Goal: Task Accomplishment & Management: Use online tool/utility

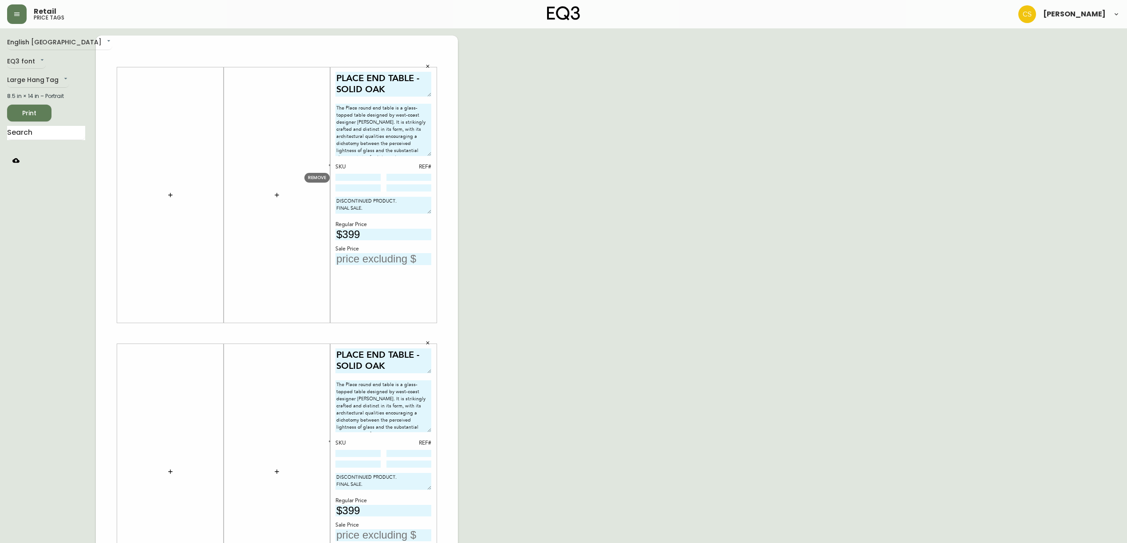
click at [361, 178] on input at bounding box center [357, 177] width 45 height 7
paste input "3020-134-16-B"
type input "3020-134-16-B"
click at [365, 455] on input at bounding box center [357, 453] width 45 height 7
paste input "3020-134-16-B"
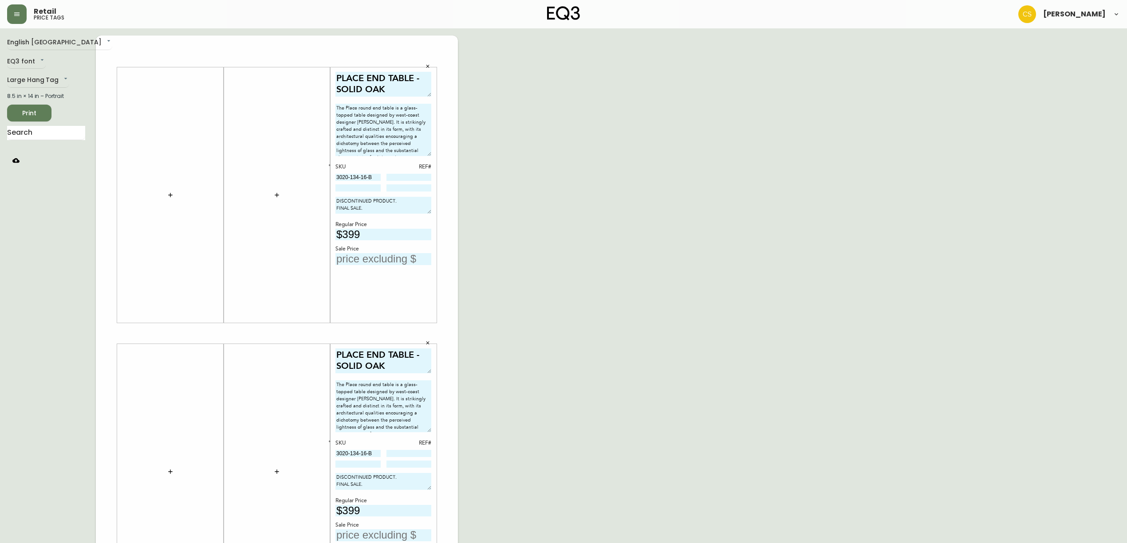
type input "3020-134-16-B"
click at [405, 173] on div "SKU REF# 3020-134-16-B" at bounding box center [383, 177] width 96 height 29
click at [405, 176] on input at bounding box center [408, 177] width 45 height 7
click at [408, 176] on input at bounding box center [408, 177] width 45 height 7
type input "106"
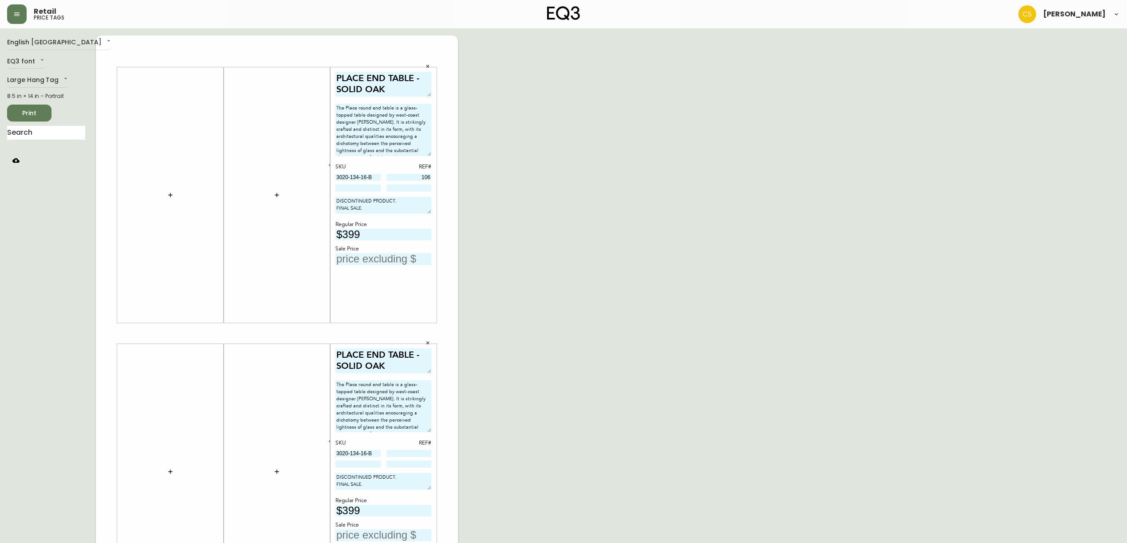
click at [416, 453] on input at bounding box center [408, 453] width 45 height 7
type input "170"
click at [359, 187] on input at bounding box center [357, 188] width 45 height 7
type input "3020-136-32-A"
click at [395, 188] on input at bounding box center [408, 188] width 45 height 7
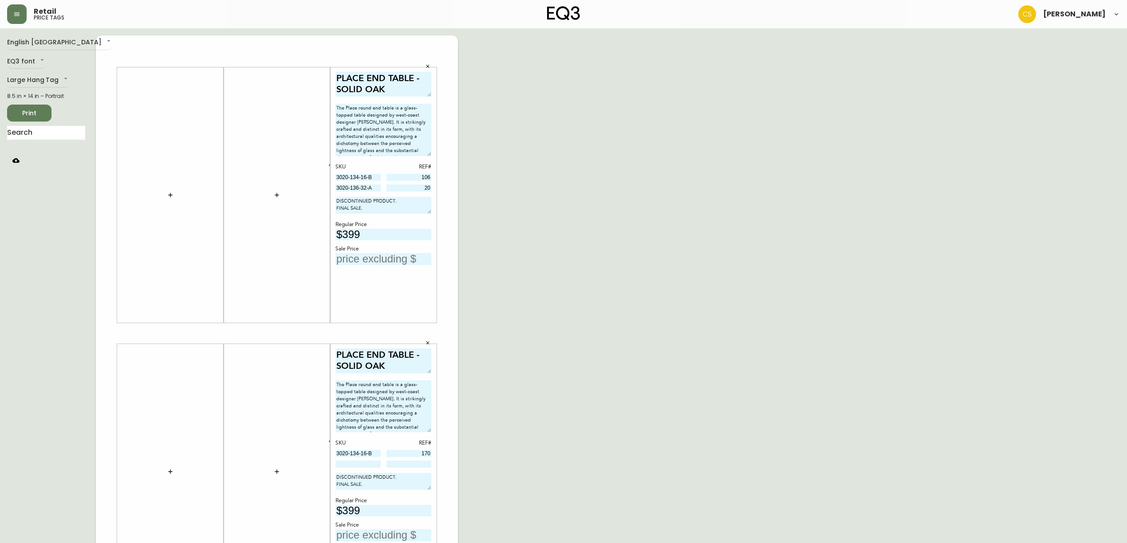
type input "20"
click at [353, 465] on input at bounding box center [357, 464] width 45 height 7
type input "3020-136-0-A"
click at [407, 465] on input at bounding box center [408, 464] width 45 height 7
type input "147"
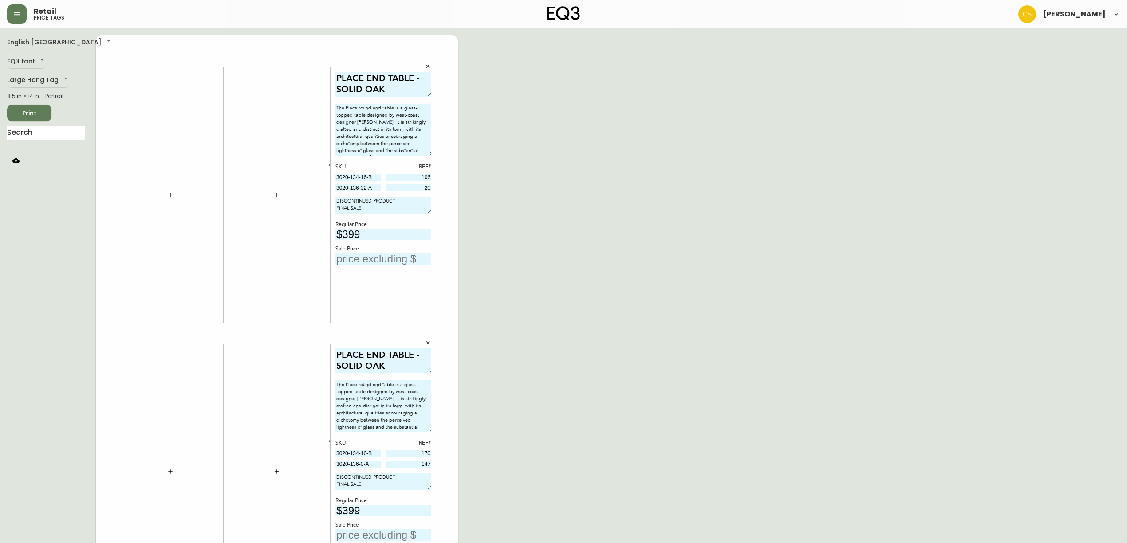
click at [524, 318] on div "English Canada en_CA EQ3 font EQ3 Large Hang Tag large 8.5 in × 14 in – Portrai…" at bounding box center [563, 333] width 1113 height 596
click at [404, 87] on textarea "PLACE END TABLE - SOLID OAK" at bounding box center [383, 84] width 96 height 25
click at [410, 368] on textarea "PLACE END TABLE - SOLID OAK" at bounding box center [383, 361] width 96 height 25
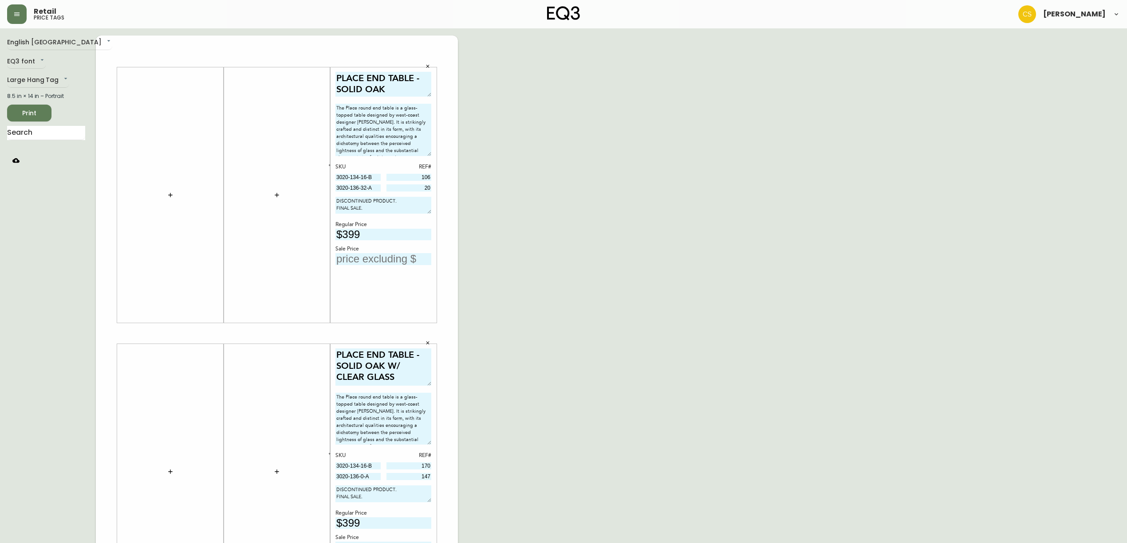
drag, startPoint x: 429, startPoint y: 371, endPoint x: 429, endPoint y: 383, distance: 12.4
click at [429, 383] on textarea "PLACE END TABLE - SOLID OAK W/ CLEAR GLASS" at bounding box center [383, 367] width 96 height 37
type textarea "PLACE END TABLE - SOLID OAK W/ CLEAR GLASS"
click at [412, 87] on textarea "PLACE END TABLE - SOLID OAK" at bounding box center [383, 84] width 96 height 25
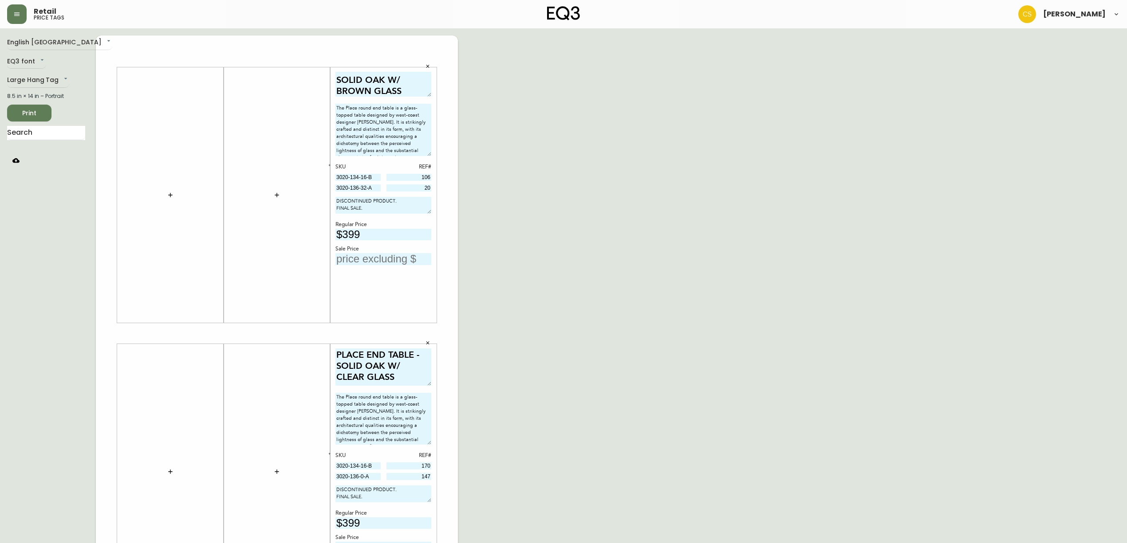
type textarea "PLACE END TABLE - SOLID OAK W/ BROWN GLASS"
click at [53, 132] on input "text" at bounding box center [46, 133] width 78 height 14
type input "PLACE"
click at [68, 311] on div "English [GEOGRAPHIC_DATA] en_CA EQ3 font EQ3 Large Hang Tag large 8.5 in × 14 i…" at bounding box center [51, 333] width 89 height 596
drag, startPoint x: 377, startPoint y: 176, endPoint x: 287, endPoint y: 177, distance: 89.2
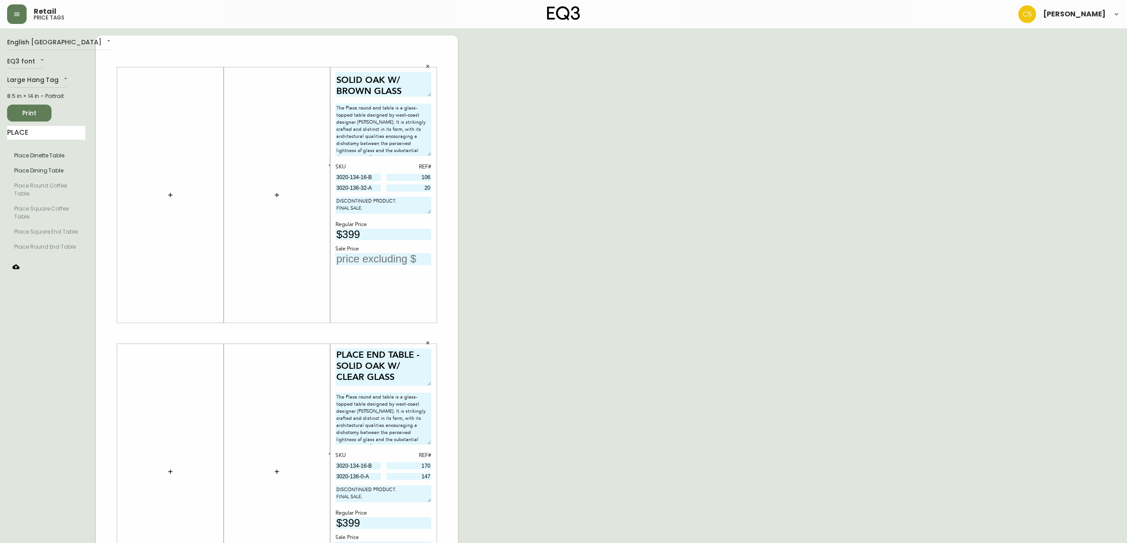
click at [287, 177] on div "PLACE END TABLE - SOLID OAK W/ BROWN GLASS The Place round end table is a glass…" at bounding box center [277, 333] width 362 height 596
drag, startPoint x: 374, startPoint y: 190, endPoint x: 325, endPoint y: 189, distance: 49.2
click at [325, 189] on body "Retail price tags [PERSON_NAME] English [GEOGRAPHIC_DATA] en_CA EQ3 font EQ3 La…" at bounding box center [563, 316] width 1127 height 632
drag, startPoint x: 375, startPoint y: 472, endPoint x: 341, endPoint y: 467, distance: 34.6
click at [311, 467] on body "Retail price tags [PERSON_NAME] English [GEOGRAPHIC_DATA] en_CA EQ3 font EQ3 La…" at bounding box center [563, 316] width 1127 height 632
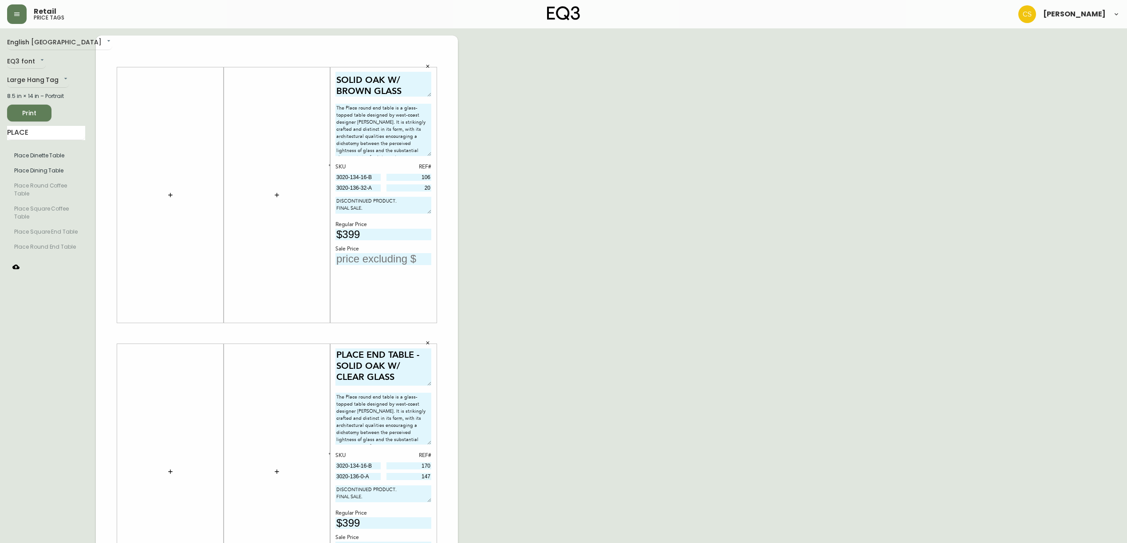
drag, startPoint x: 387, startPoint y: 488, endPoint x: 380, endPoint y: 483, distance: 8.8
click at [387, 488] on textarea "DISCONTINUED PRODUCT. FINAL SALE." at bounding box center [383, 494] width 96 height 17
click at [377, 478] on input "3020-136-0-A" at bounding box center [357, 476] width 45 height 7
drag, startPoint x: 375, startPoint y: 477, endPoint x: 306, endPoint y: 477, distance: 69.2
click at [306, 477] on body "Retail price tags [PERSON_NAME] English [GEOGRAPHIC_DATA] en_CA EQ3 font EQ3 La…" at bounding box center [563, 316] width 1127 height 632
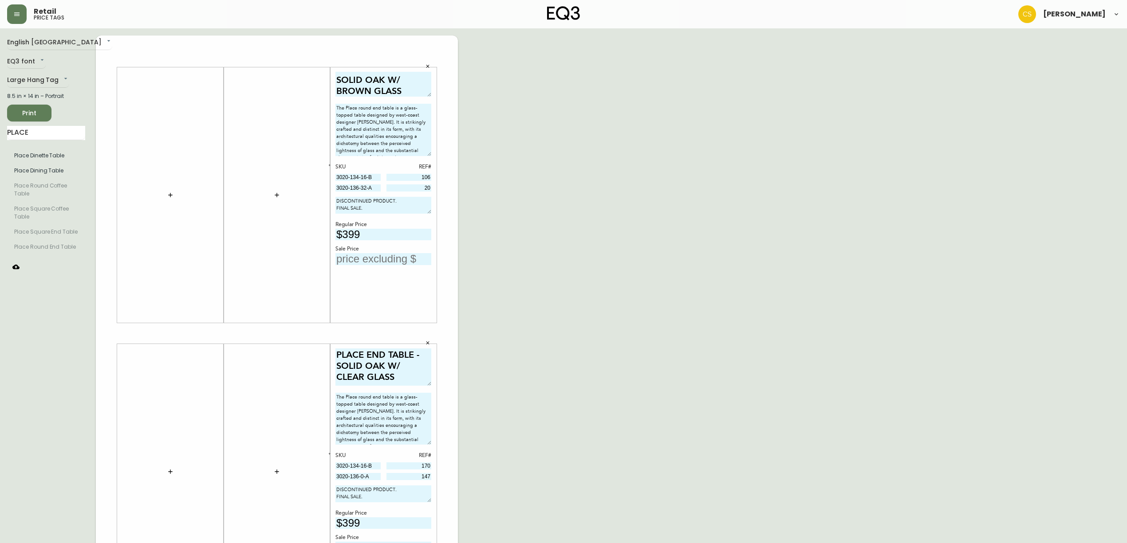
click at [367, 261] on input "text" at bounding box center [383, 259] width 96 height 12
drag, startPoint x: 366, startPoint y: 258, endPoint x: 350, endPoint y: 258, distance: 16.4
click at [350, 258] on input "$150" at bounding box center [383, 259] width 96 height 12
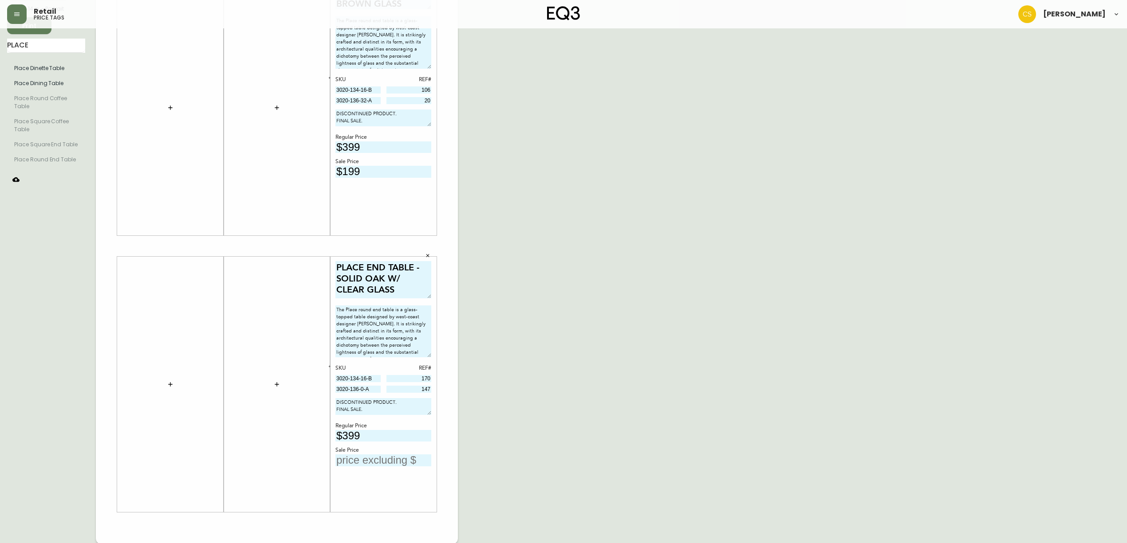
scroll to position [88, 0]
type input "$199"
click at [368, 457] on input "text" at bounding box center [383, 460] width 96 height 12
type input "$199"
drag, startPoint x: 375, startPoint y: 102, endPoint x: 316, endPoint y: 100, distance: 59.0
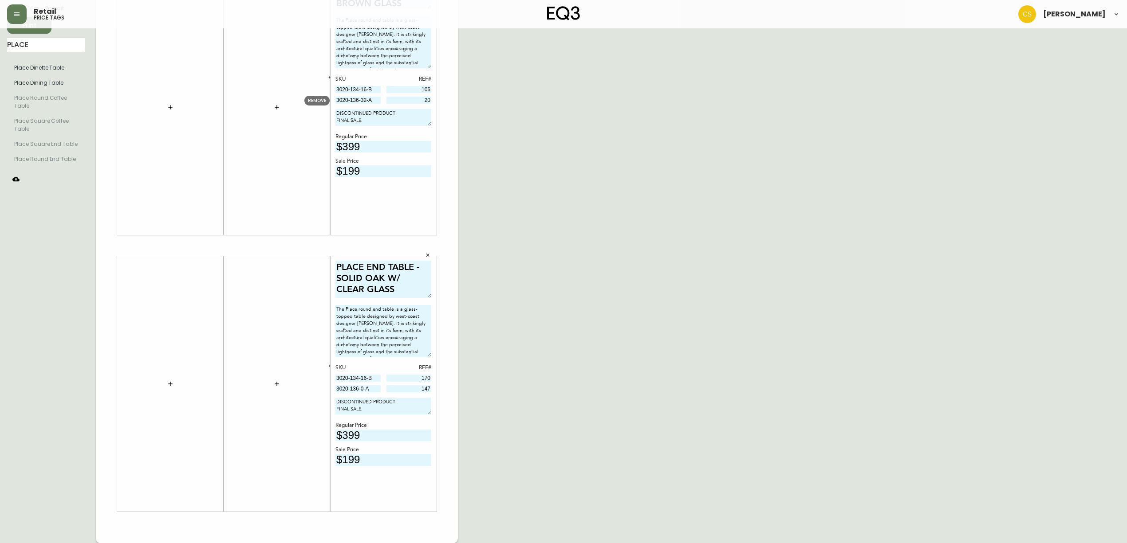
click at [316, 100] on body "Retail price tags [PERSON_NAME] English [GEOGRAPHIC_DATA] en_CA EQ3 font EQ3 La…" at bounding box center [563, 228] width 1127 height 632
click at [594, 168] on div "English [GEOGRAPHIC_DATA] en_CA EQ3 font EQ3 Large Hang Tag large 8.5 in × 14 i…" at bounding box center [563, 246] width 1113 height 596
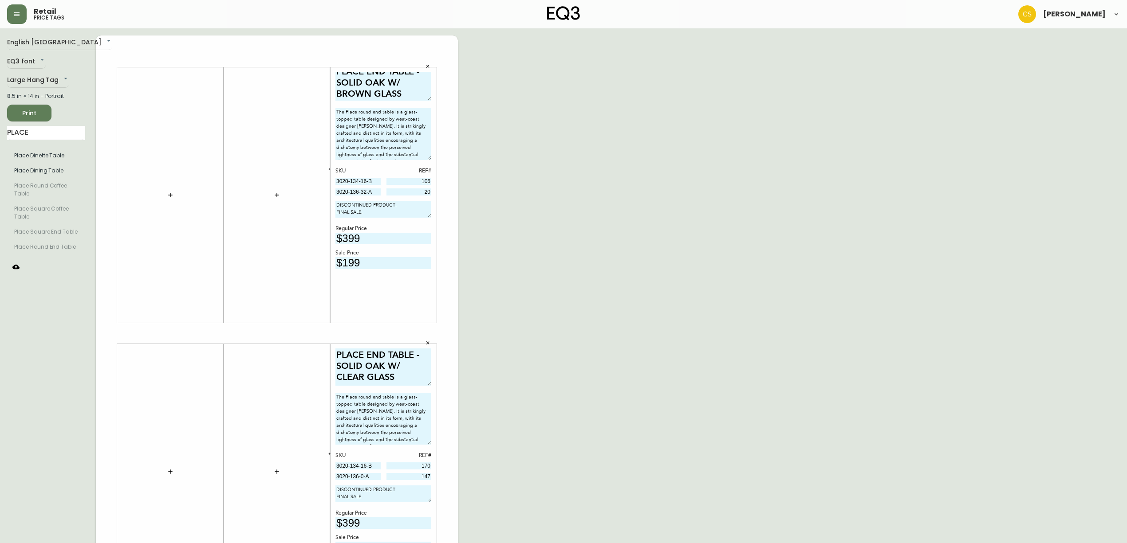
scroll to position [0, 0]
drag, startPoint x: 424, startPoint y: 90, endPoint x: 426, endPoint y: 101, distance: 10.8
click at [426, 101] on textarea "PLACE END TABLE - SOLID OAK W/ BROWN GLASS" at bounding box center [383, 89] width 96 height 35
click at [597, 201] on div "English [GEOGRAPHIC_DATA] en_CA EQ3 font EQ3 Large Hang Tag large 8.5 in × 14 i…" at bounding box center [563, 333] width 1113 height 596
click at [25, 111] on span "Print" at bounding box center [29, 113] width 30 height 11
